Goal: Task Accomplishment & Management: Use online tool/utility

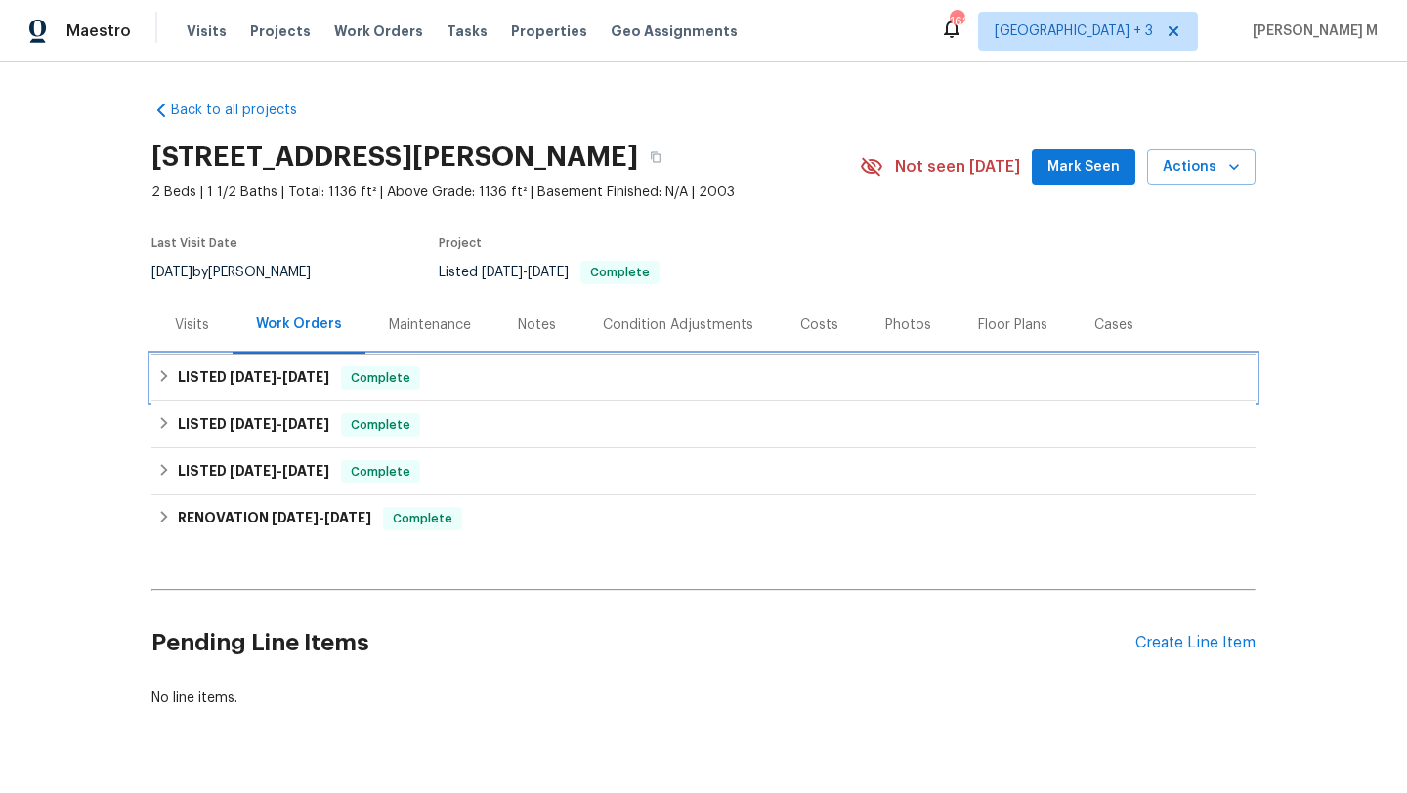
click at [268, 363] on div "LISTED [DATE] - [DATE] Complete" at bounding box center [703, 378] width 1104 height 47
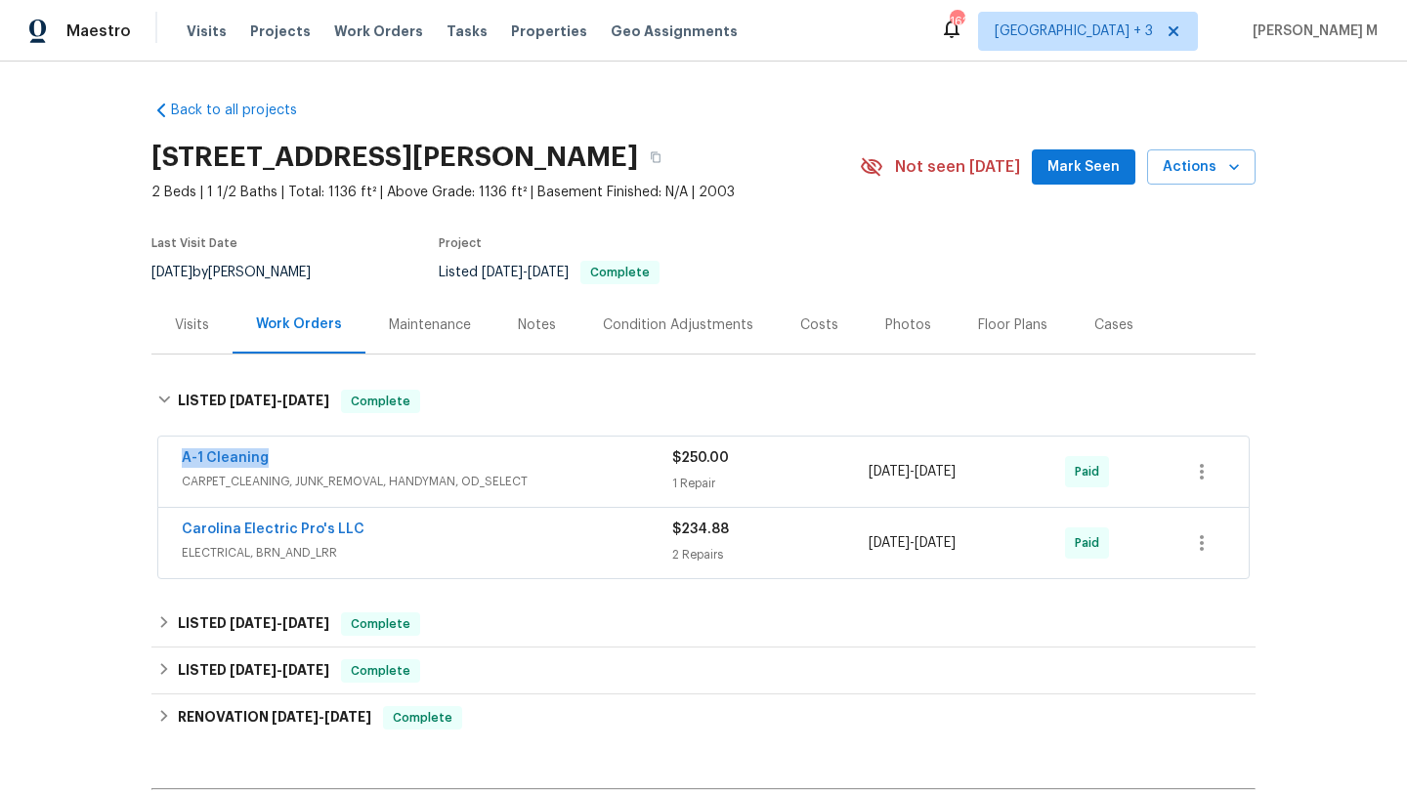
drag, startPoint x: 172, startPoint y: 460, endPoint x: 296, endPoint y: 460, distance: 124.1
click at [296, 460] on div "A-1 Cleaning CARPET_CLEANING, JUNK_REMOVAL, HANDYMAN, OD_SELECT $250.00 1 Repai…" at bounding box center [703, 472] width 1090 height 70
copy link "A-1 Cleaning"
drag, startPoint x: 863, startPoint y: 473, endPoint x: 999, endPoint y: 474, distance: 136.8
click at [999, 474] on div "[DATE] - [DATE]" at bounding box center [967, 471] width 196 height 47
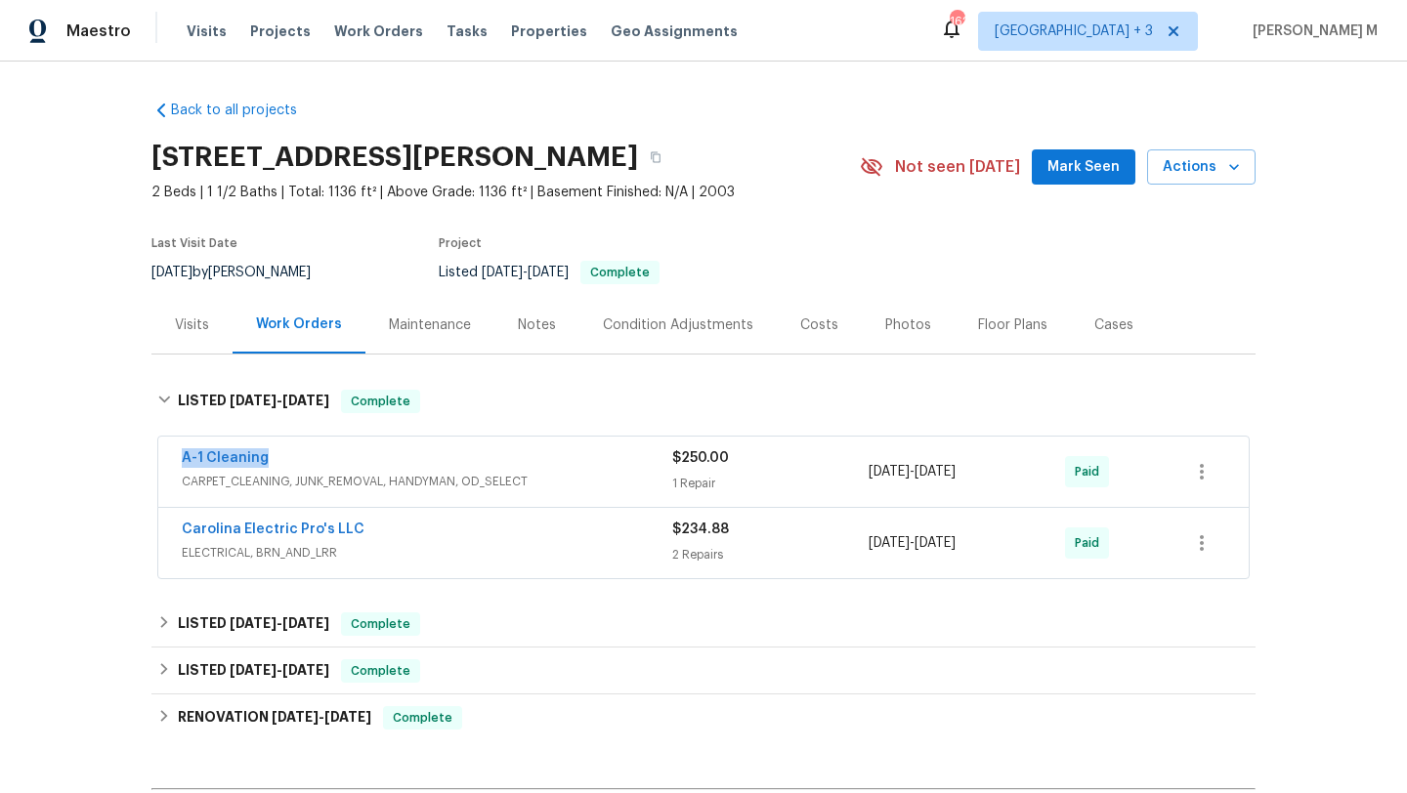
copy span "[DATE] - [DATE]"
